Goal: Navigation & Orientation: Find specific page/section

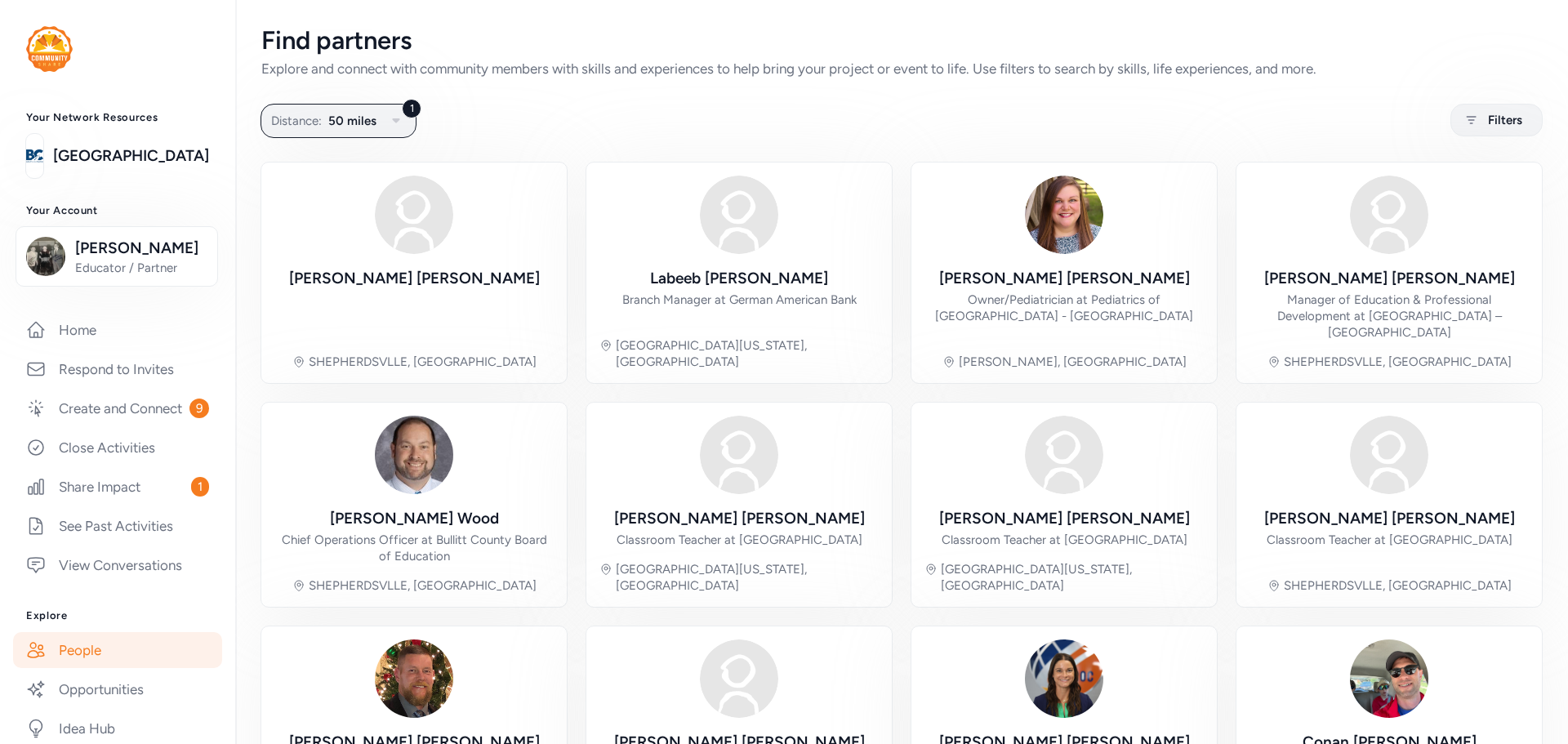
click at [76, 663] on link "People" at bounding box center [117, 649] width 209 height 36
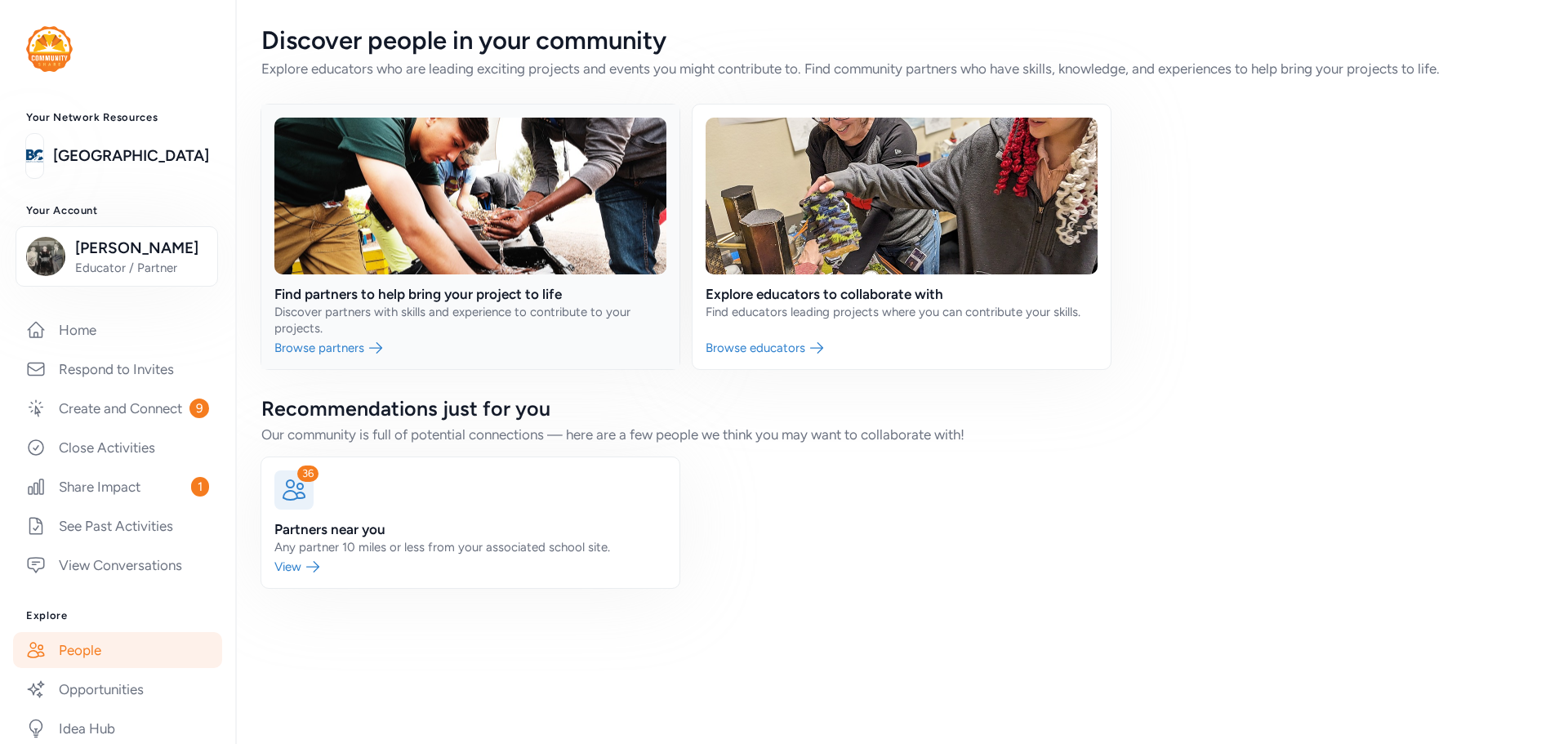
click at [534, 289] on link at bounding box center [470, 237] width 418 height 264
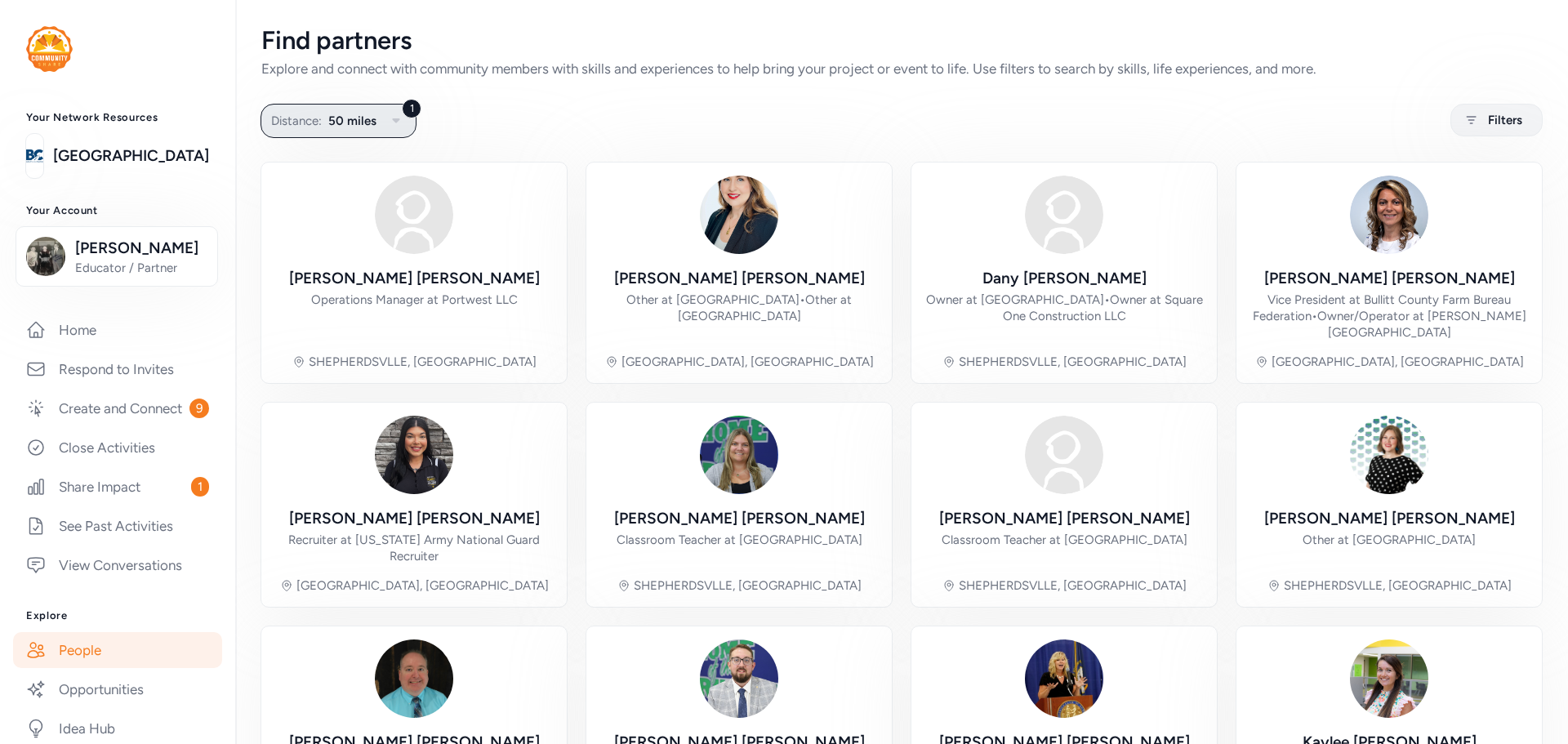
click at [393, 126] on icon "button" at bounding box center [395, 120] width 19 height 19
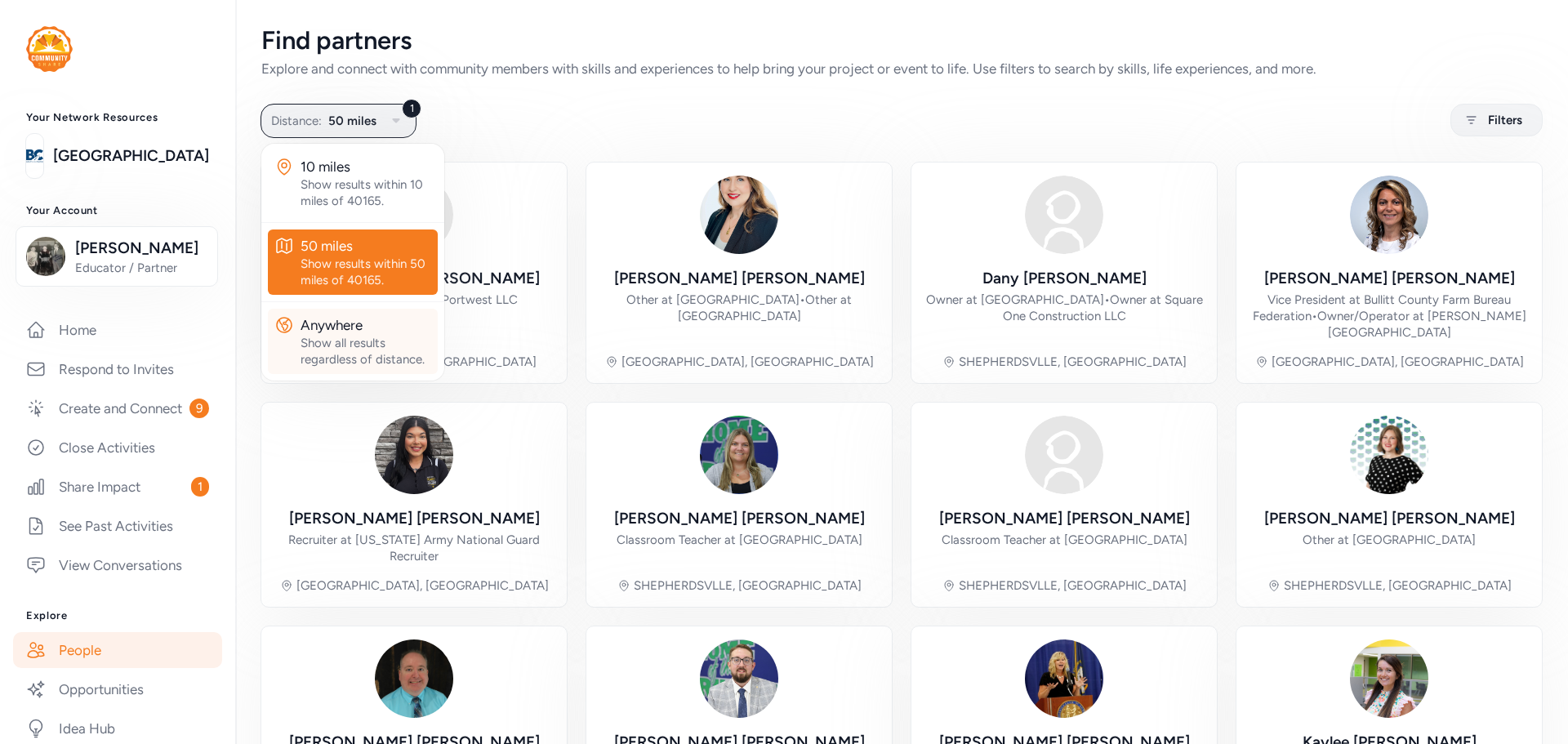
click at [351, 314] on button "Anywhere Show all results regardless of distance." at bounding box center [352, 341] width 169 height 65
